Goal: Task Accomplishment & Management: Manage account settings

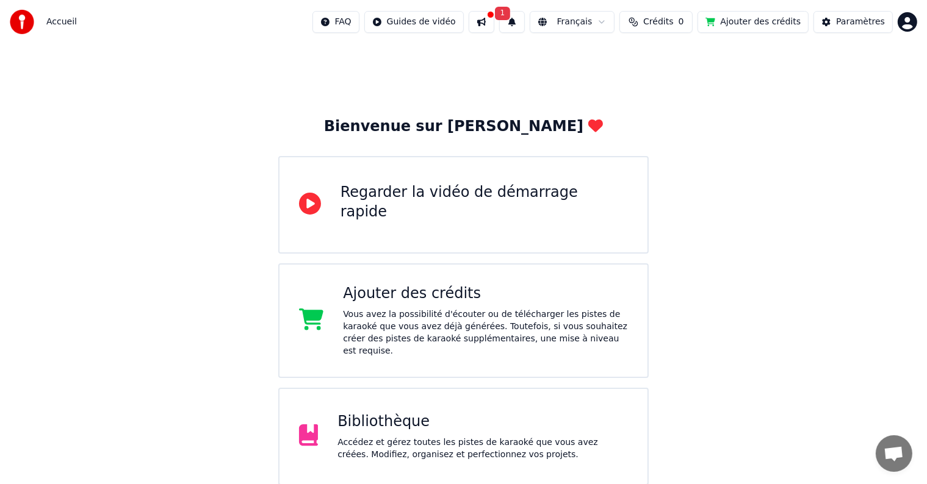
click at [494, 20] on button at bounding box center [482, 22] width 26 height 22
click at [525, 22] on button "1" at bounding box center [512, 22] width 26 height 22
click at [627, 59] on button "Mettre à Jour" at bounding box center [648, 60] width 76 height 22
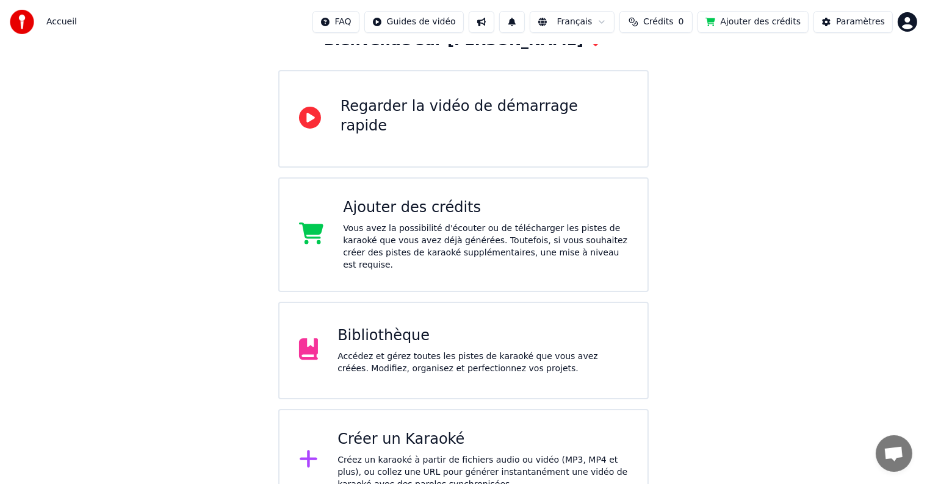
scroll to position [100, 0]
